Goal: Information Seeking & Learning: Learn about a topic

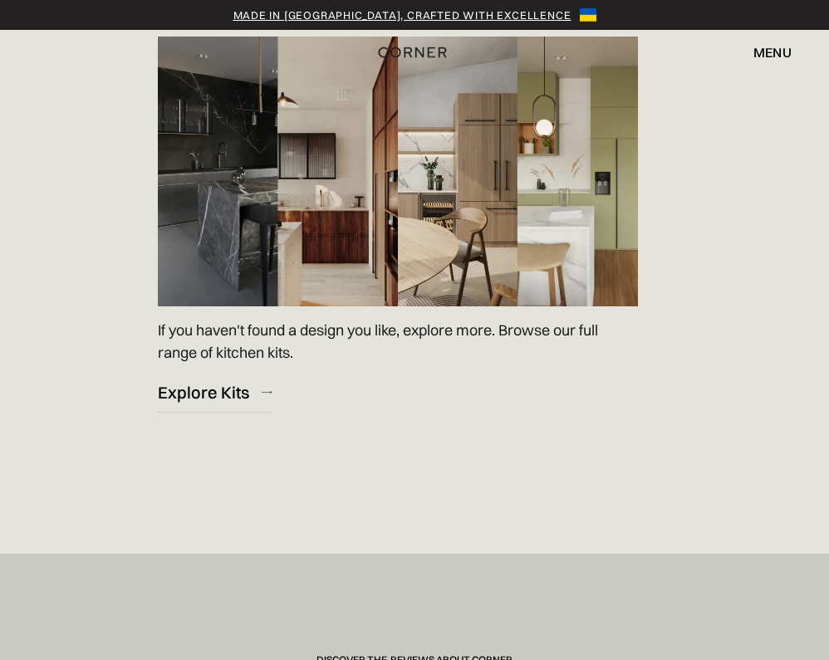
scroll to position [2394, 0]
click at [243, 380] on div "Explore Kits" at bounding box center [203, 391] width 91 height 22
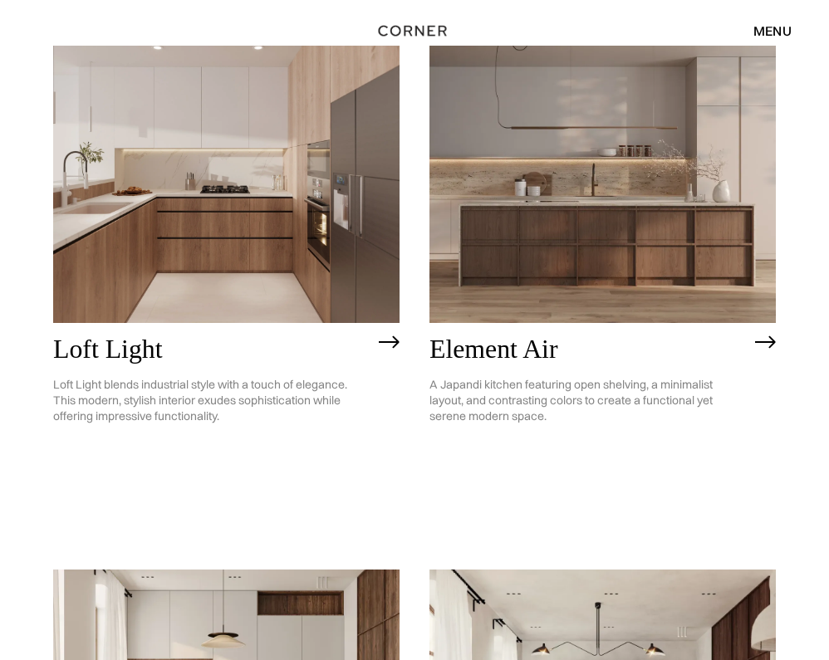
scroll to position [213, 0]
click at [235, 357] on h2 "Loft Light" at bounding box center [211, 350] width 317 height 29
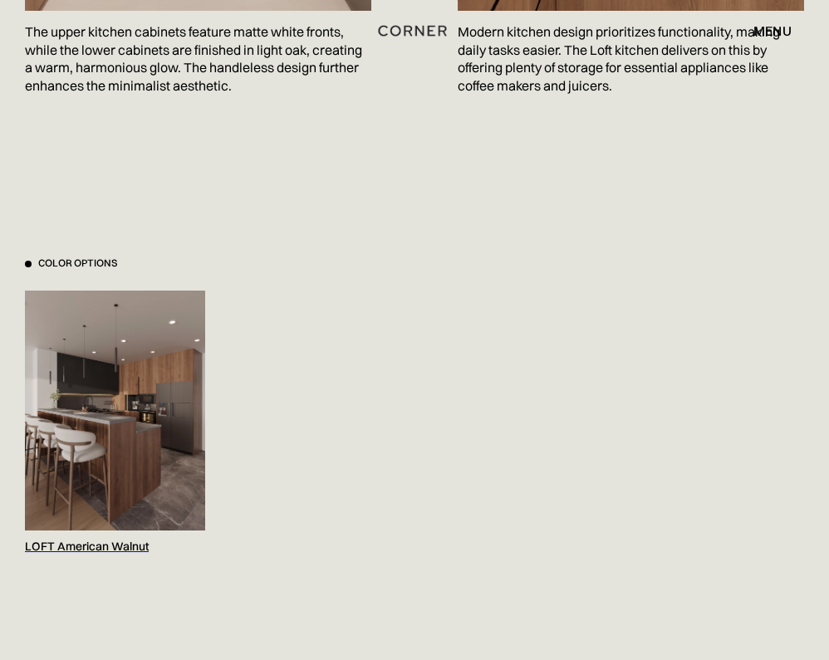
scroll to position [1438, 0]
click at [136, 401] on img at bounding box center [115, 410] width 180 height 240
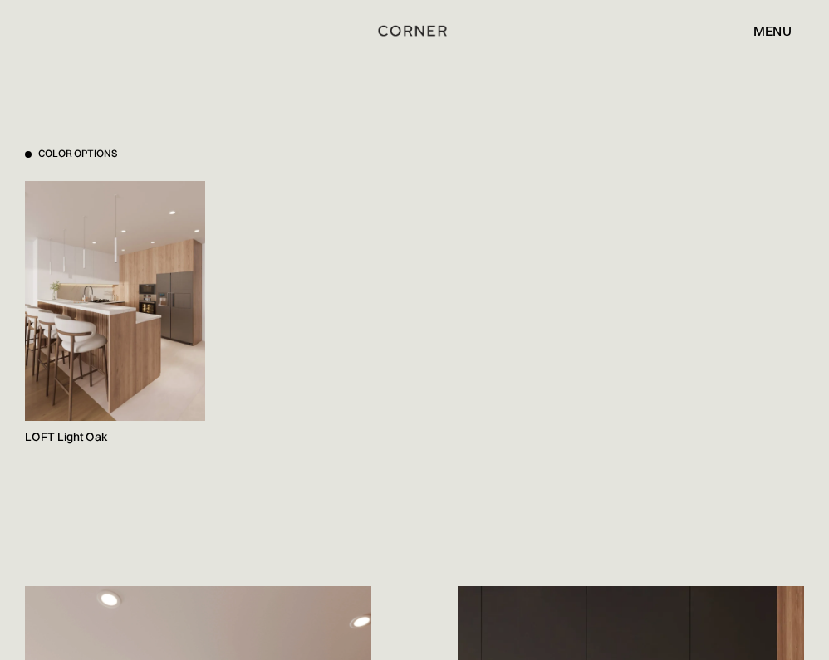
scroll to position [1548, 0]
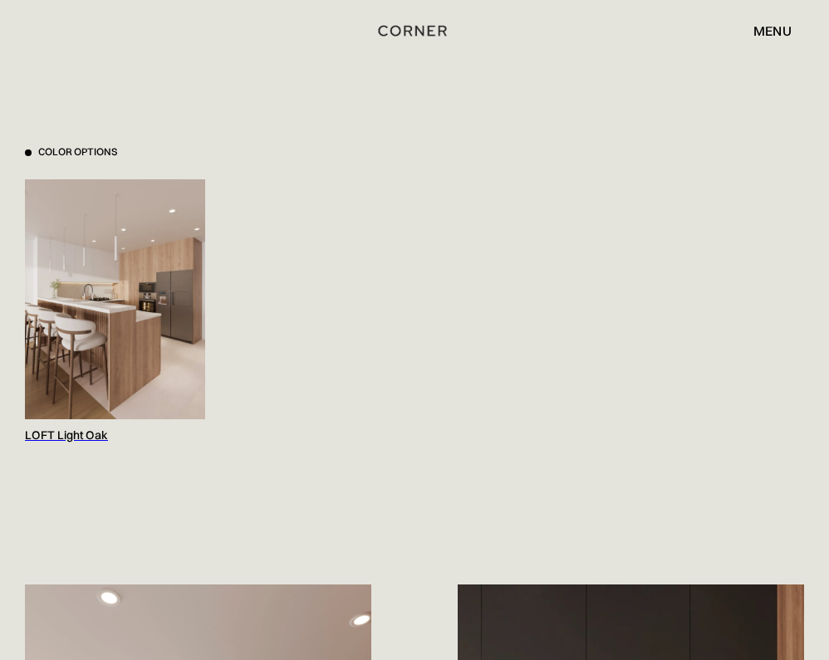
click at [139, 384] on img at bounding box center [115, 299] width 180 height 240
